Goal: Information Seeking & Learning: Check status

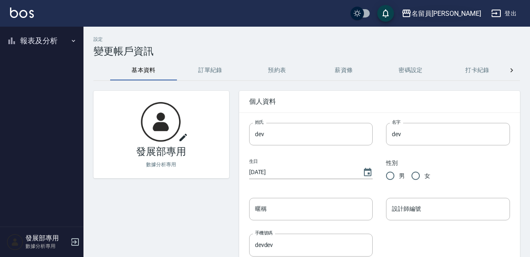
click at [457, 7] on button "名留員[PERSON_NAME]" at bounding box center [441, 13] width 86 height 17
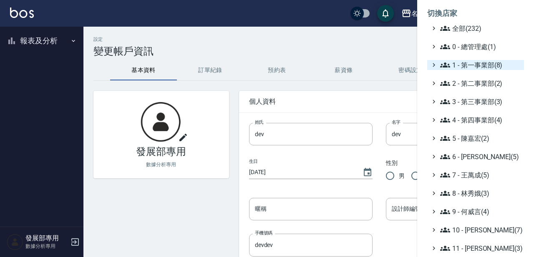
click at [481, 66] on span "1 - 第一事業部(8)" at bounding box center [480, 65] width 81 height 10
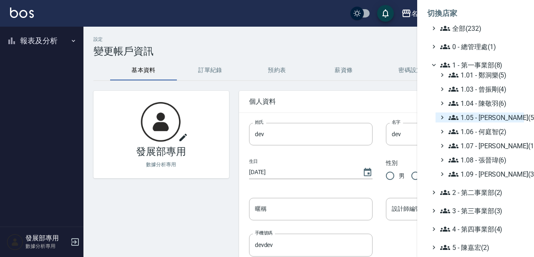
click at [494, 120] on span "1.05 - [PERSON_NAME](5)" at bounding box center [485, 118] width 72 height 10
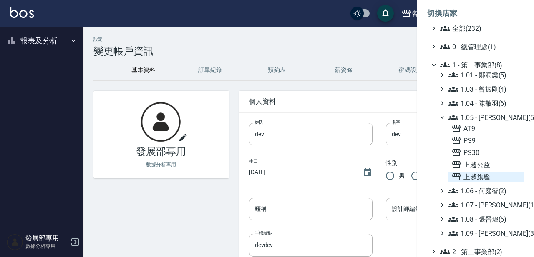
click at [484, 177] on span "上越旗艦" at bounding box center [485, 177] width 69 height 10
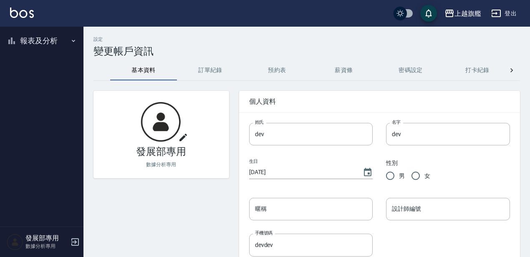
click at [38, 48] on button "報表及分析" at bounding box center [41, 41] width 77 height 22
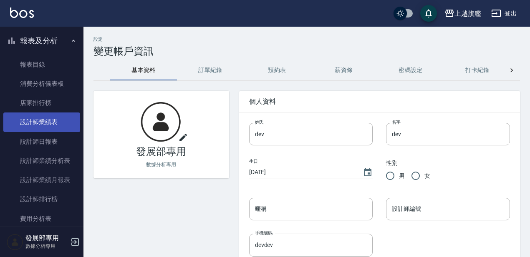
click at [63, 125] on link "設計師業績表" at bounding box center [41, 122] width 77 height 19
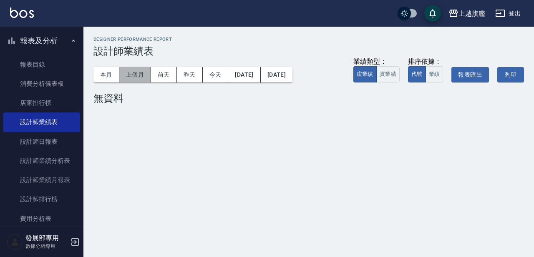
click at [134, 76] on button "上個月" at bounding box center [135, 74] width 32 height 15
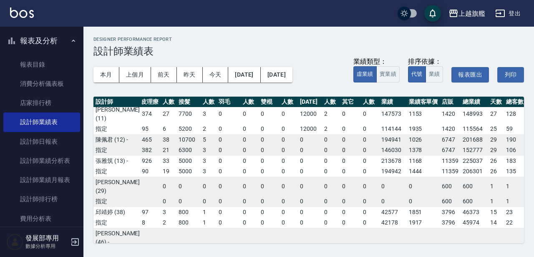
scroll to position [139, 207]
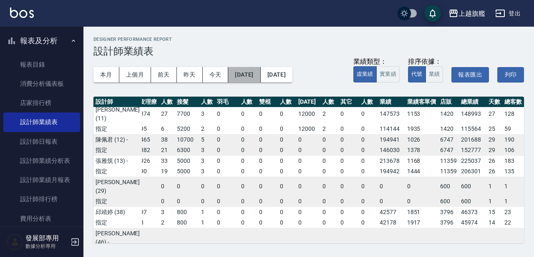
click at [252, 76] on button "2025/07/01" at bounding box center [244, 74] width 32 height 15
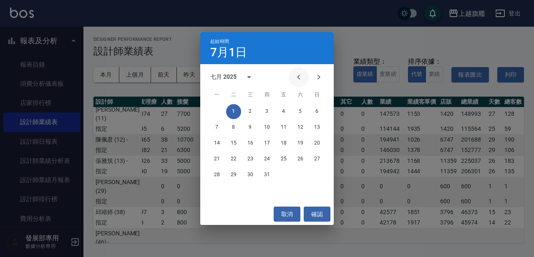
click at [302, 76] on icon "Previous month" at bounding box center [299, 77] width 10 height 10
click at [317, 107] on button "1" at bounding box center [317, 111] width 15 height 15
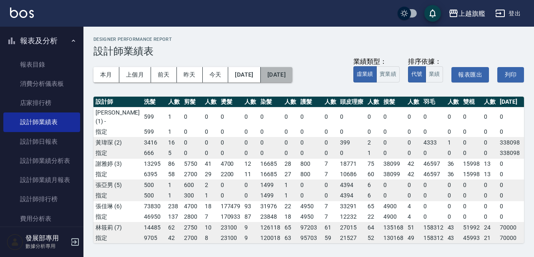
click at [292, 74] on button "2025/07/31" at bounding box center [277, 74] width 32 height 15
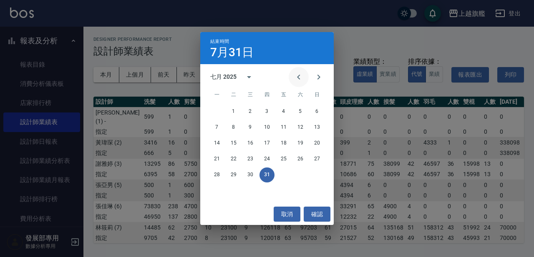
click at [294, 74] on icon "Previous month" at bounding box center [299, 77] width 10 height 10
click at [216, 194] on button "30" at bounding box center [216, 191] width 15 height 15
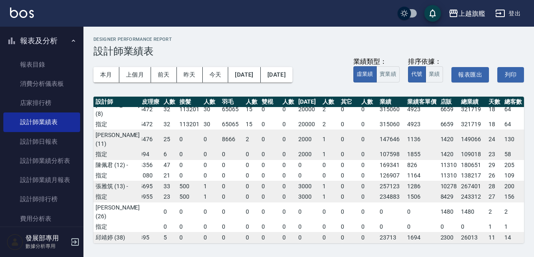
scroll to position [25, 204]
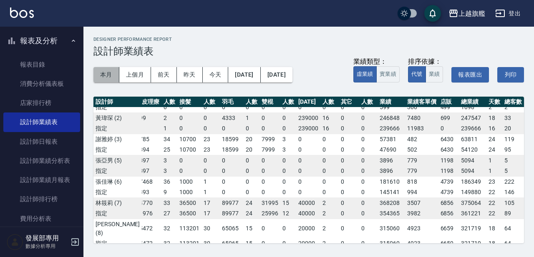
click at [111, 76] on button "本月" at bounding box center [106, 74] width 26 height 15
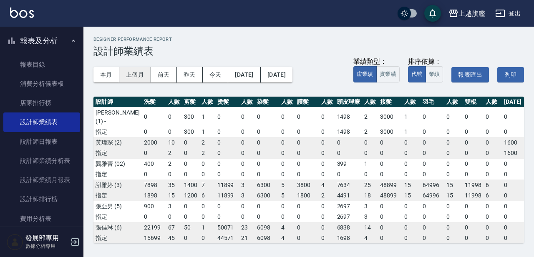
click at [141, 79] on button "上個月" at bounding box center [135, 74] width 32 height 15
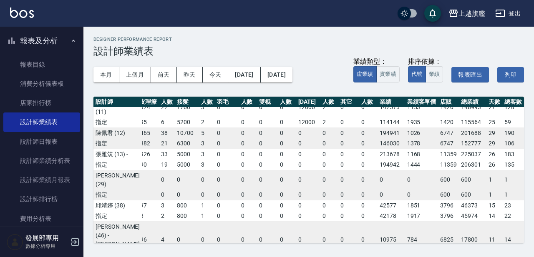
scroll to position [0, 207]
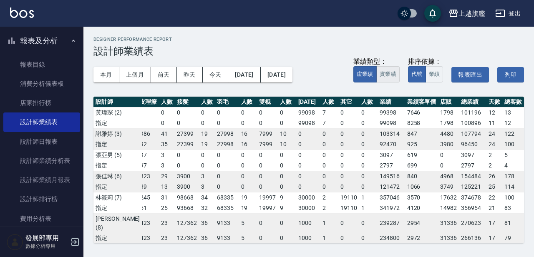
click at [387, 71] on button "實業績" at bounding box center [387, 74] width 23 height 16
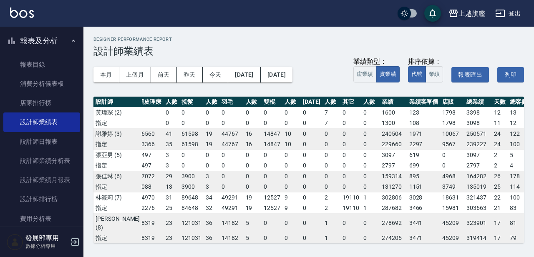
scroll to position [346, 202]
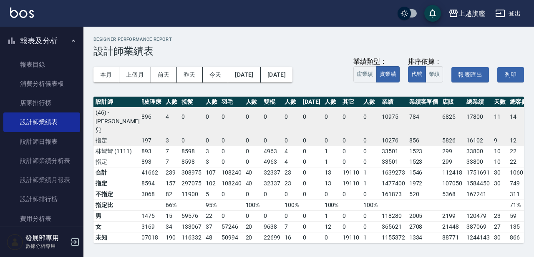
type button "TRUTH"
click at [327, 46] on h3 "設計師業績表" at bounding box center [308, 51] width 431 height 12
click at [466, 12] on div "上越旗艦" at bounding box center [472, 13] width 27 height 10
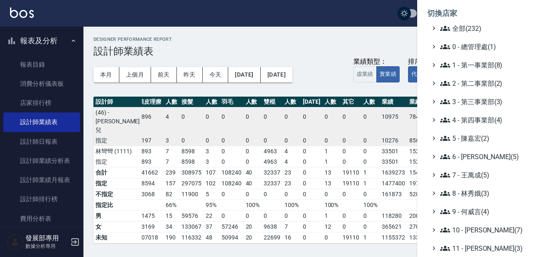
click at [373, 42] on div at bounding box center [267, 128] width 534 height 257
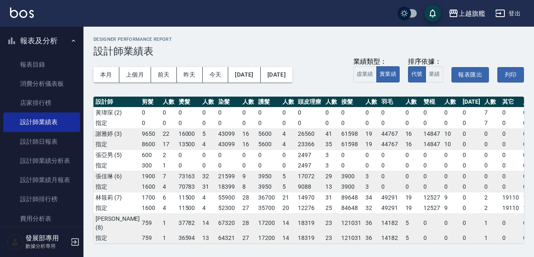
scroll to position [0, 0]
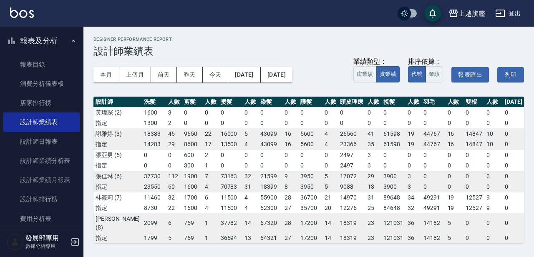
click at [325, 43] on div "Designer Performance Report 設計師業績表" at bounding box center [308, 47] width 431 height 20
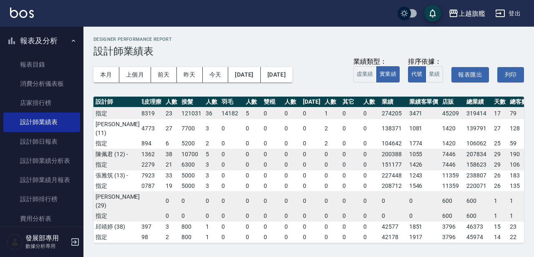
scroll to position [123, 202]
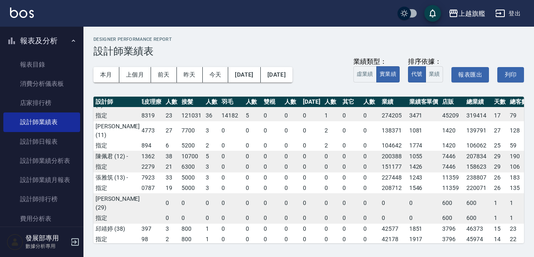
click at [299, 46] on h3 "設計師業績表" at bounding box center [308, 51] width 431 height 12
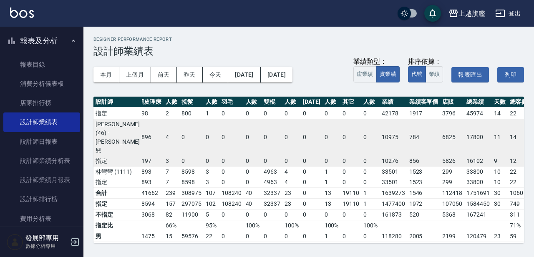
scroll to position [0, 202]
